Goal: Find specific page/section: Find specific page/section

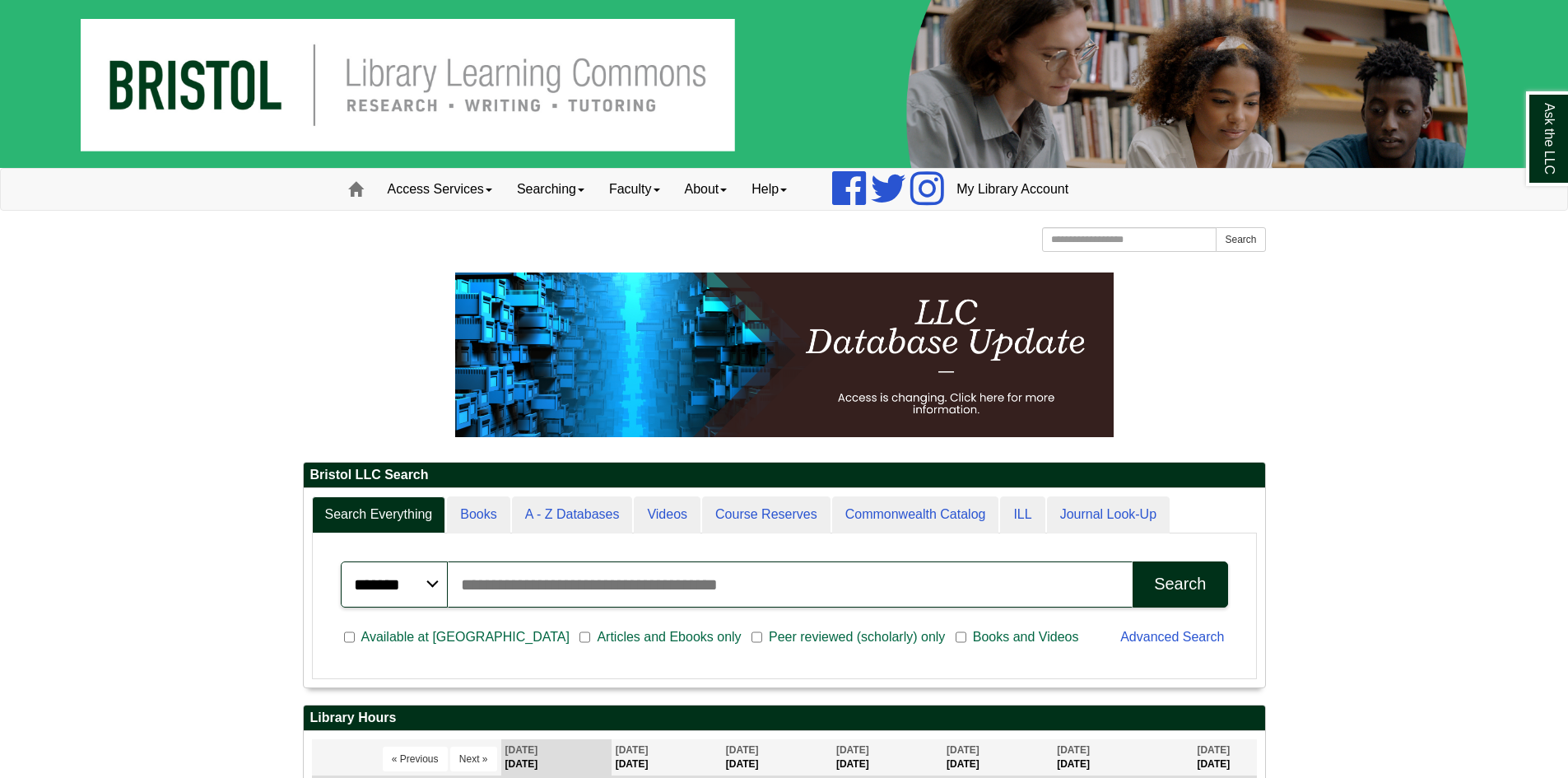
click at [472, 84] on img at bounding box center [784, 84] width 1568 height 168
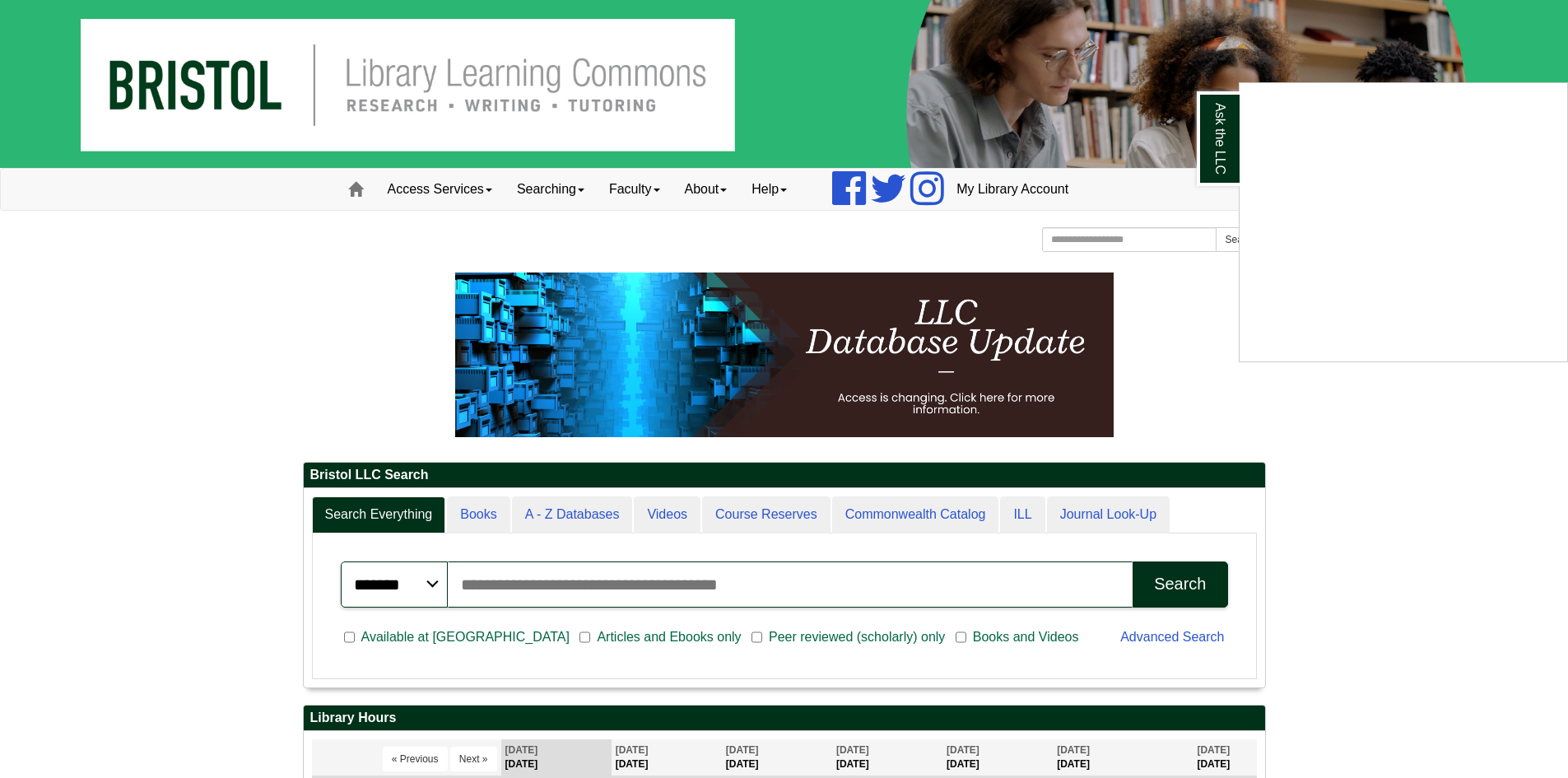
click at [1528, 482] on div "Ask the LLC" at bounding box center [784, 389] width 1568 height 778
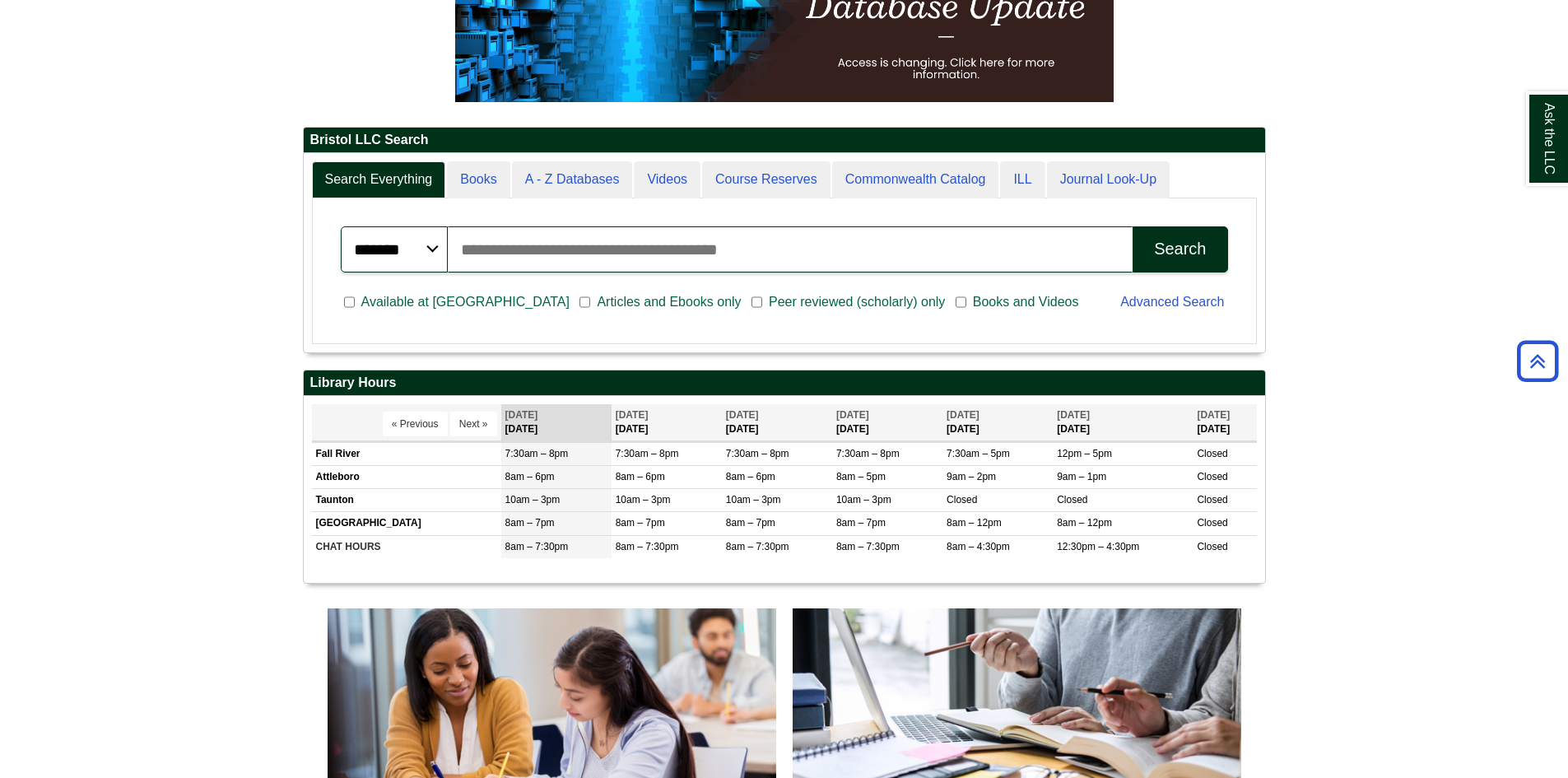
scroll to position [174, 0]
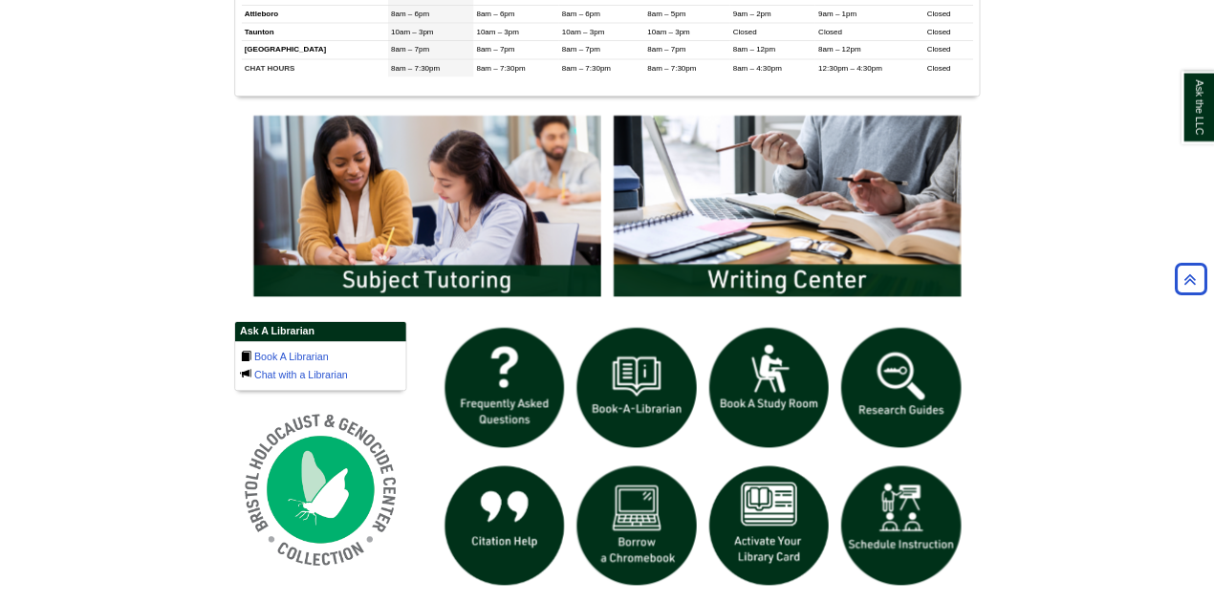
scroll to position [956, 0]
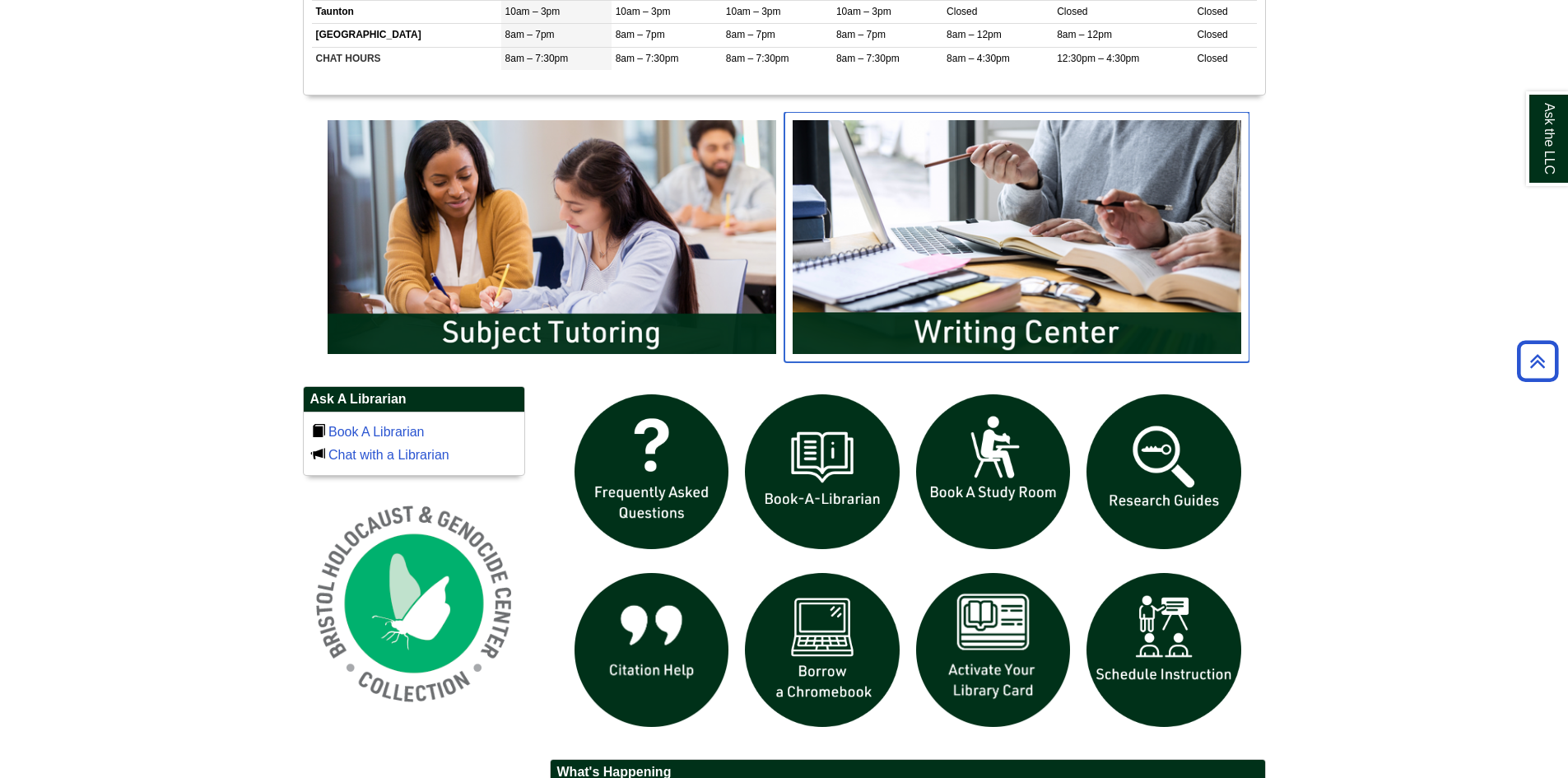
click at [1031, 252] on img "slideshow" at bounding box center [1017, 237] width 465 height 251
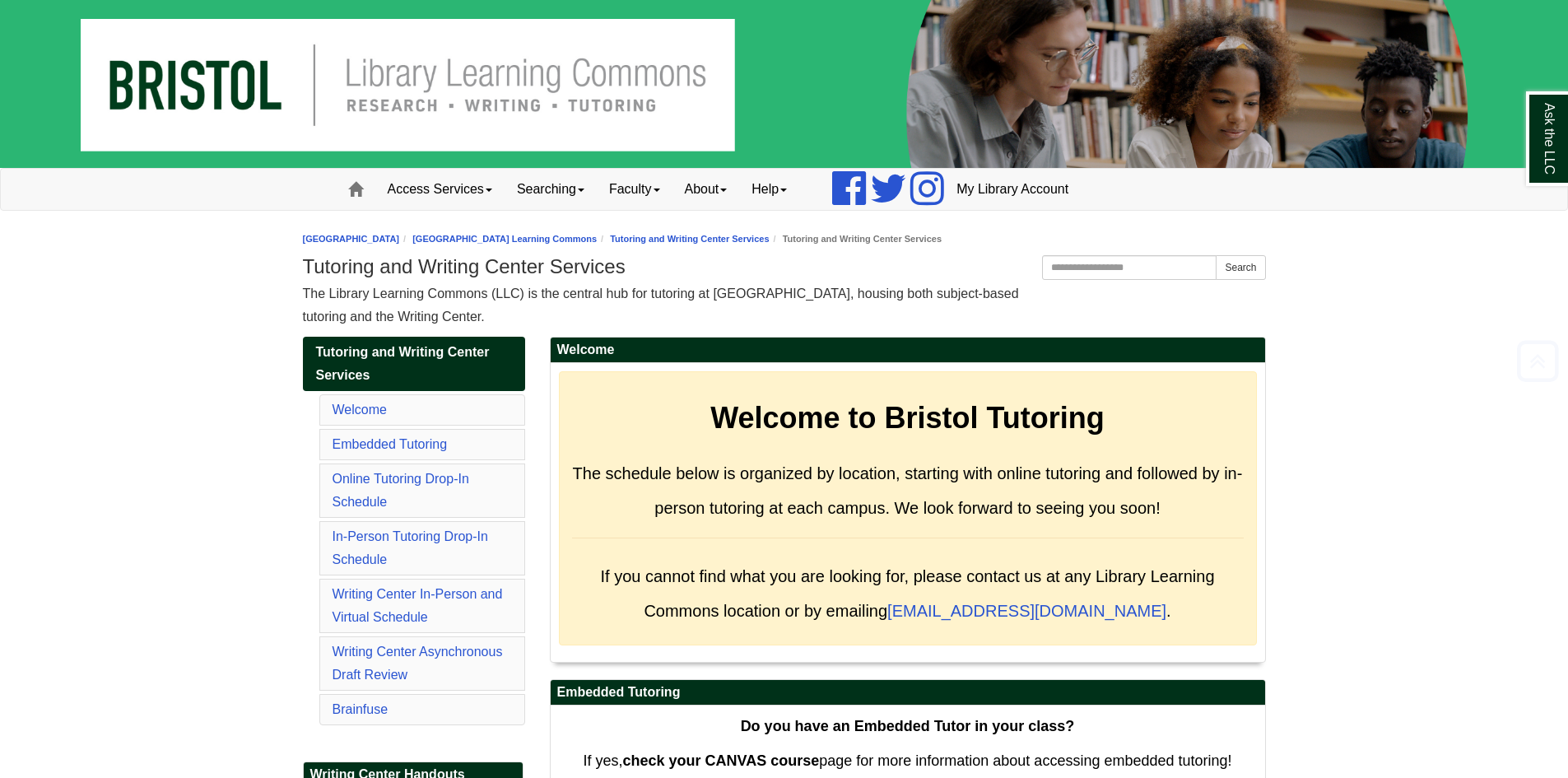
scroll to position [8428, 0]
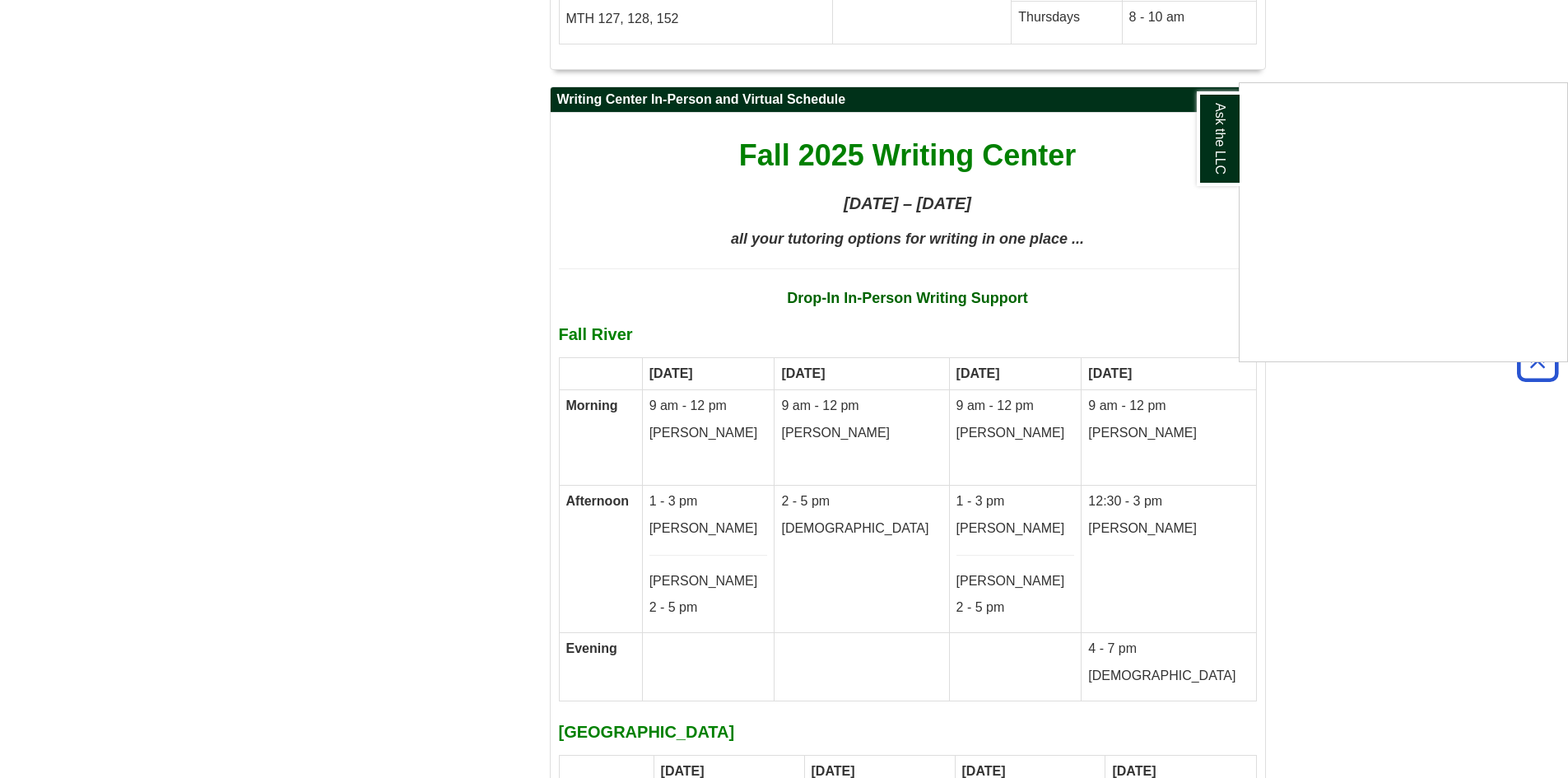
drag, startPoint x: 1441, startPoint y: 626, endPoint x: 1444, endPoint y: 603, distance: 23.2
click at [1441, 624] on div "Ask the LLC" at bounding box center [784, 389] width 1568 height 778
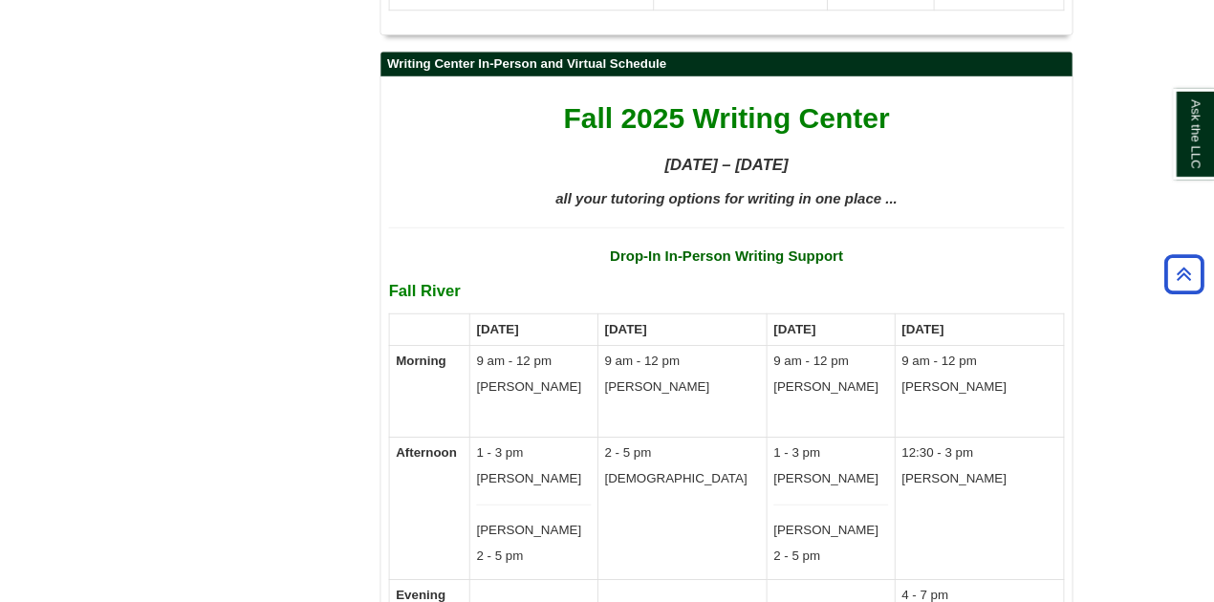
scroll to position [9781, 0]
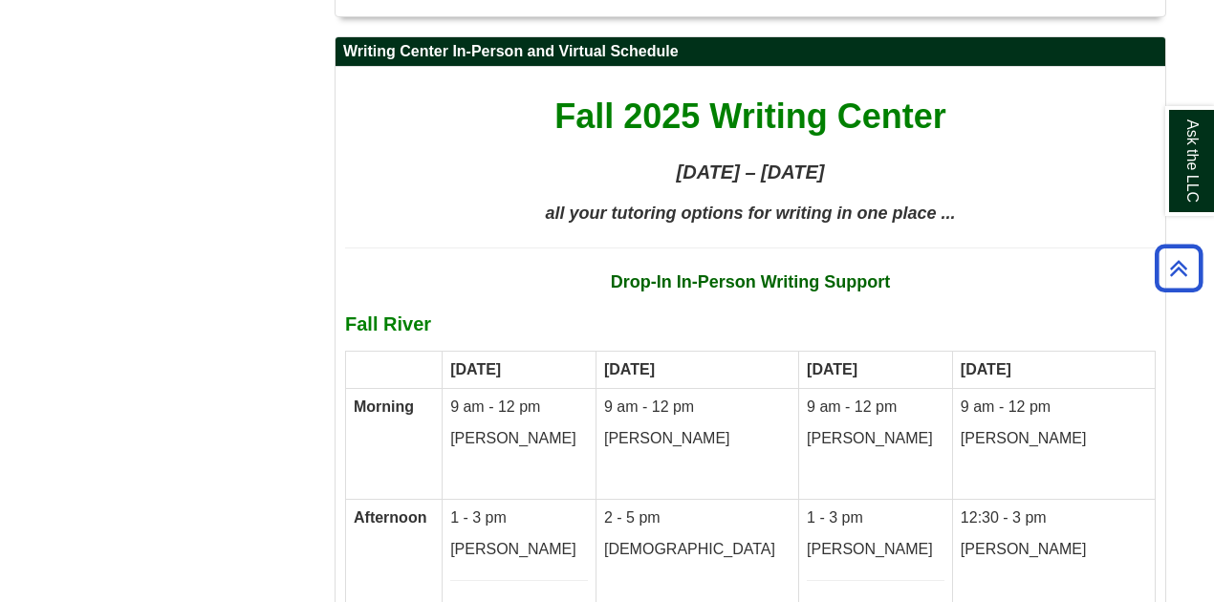
drag, startPoint x: 1781, startPoint y: 32, endPoint x: 134, endPoint y: 232, distance: 1659.2
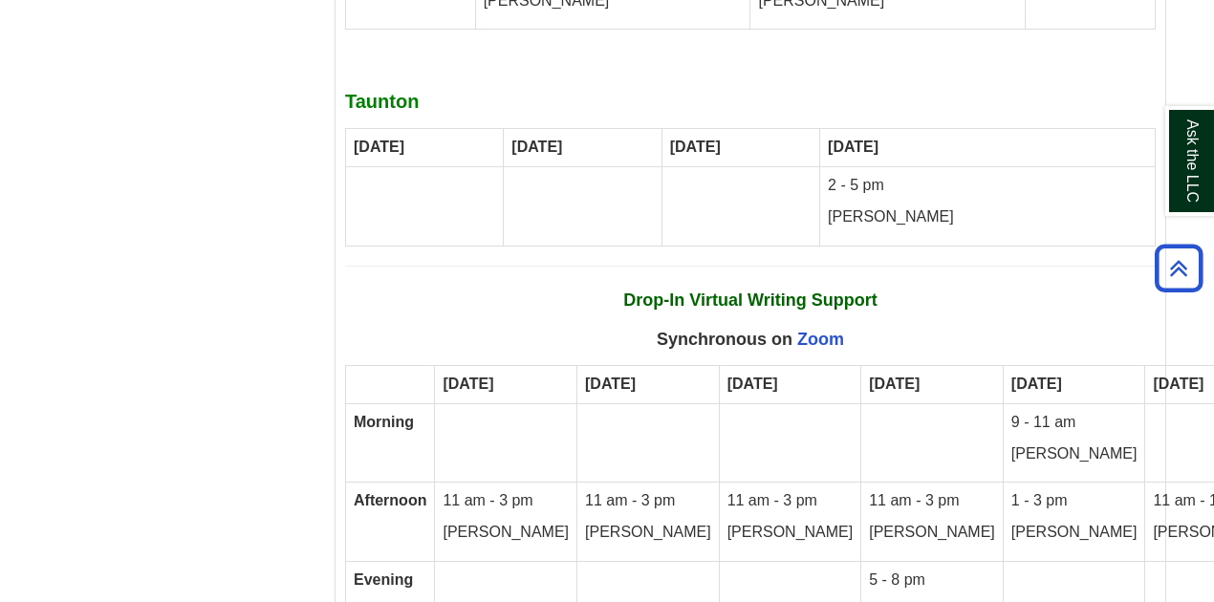
scroll to position [11056, 0]
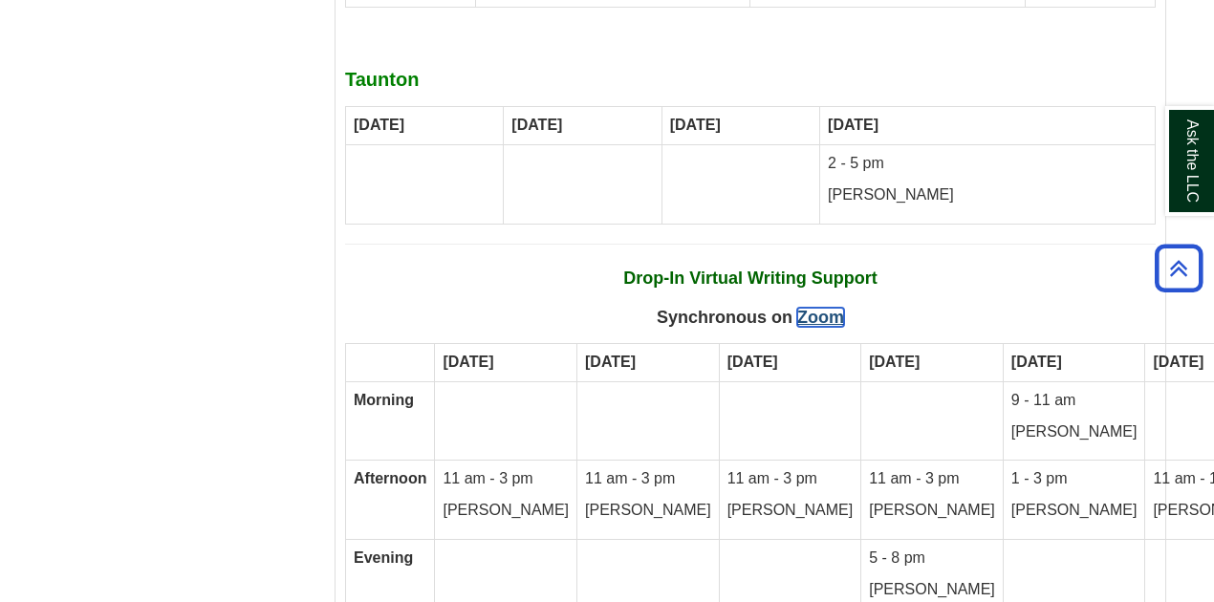
click at [820, 308] on link "Zoom" at bounding box center [820, 317] width 47 height 19
